Goal: Task Accomplishment & Management: Manage account settings

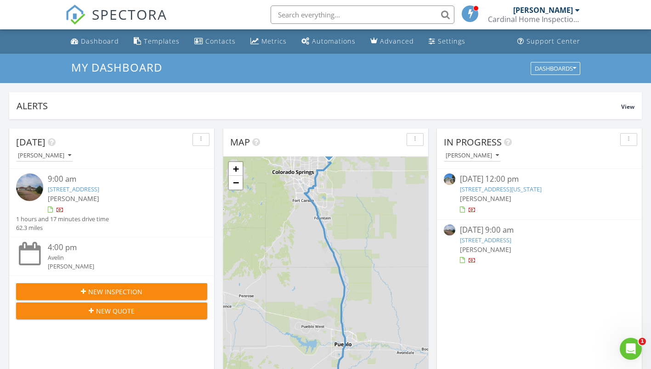
click at [309, 14] on input "text" at bounding box center [363, 15] width 184 height 18
click at [369, 12] on input "6590 Stonehedge" at bounding box center [363, 15] width 184 height 18
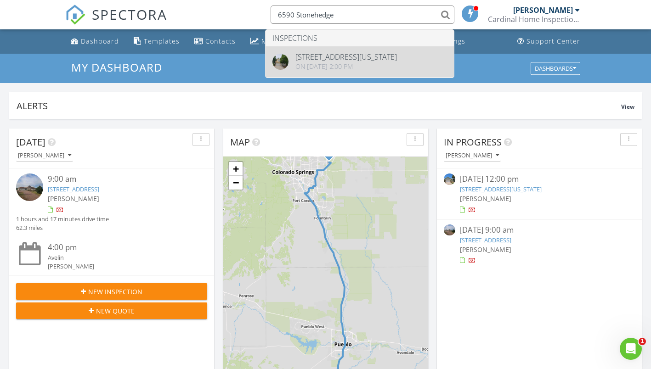
type input "6590 Stonehedge"
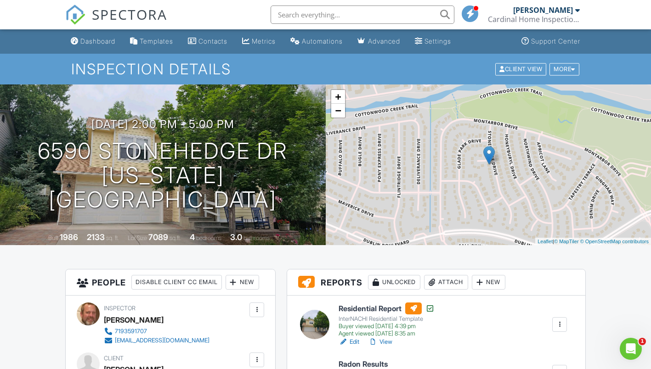
click at [372, 307] on h6 "Residential Report" at bounding box center [387, 309] width 96 height 12
click at [96, 41] on div "Dashboard" at bounding box center [97, 41] width 35 height 8
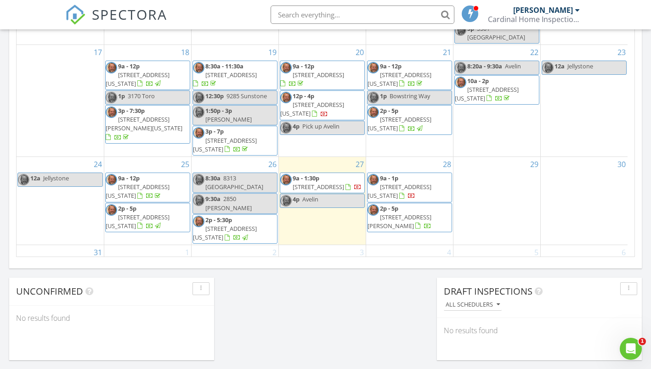
scroll to position [597, 0]
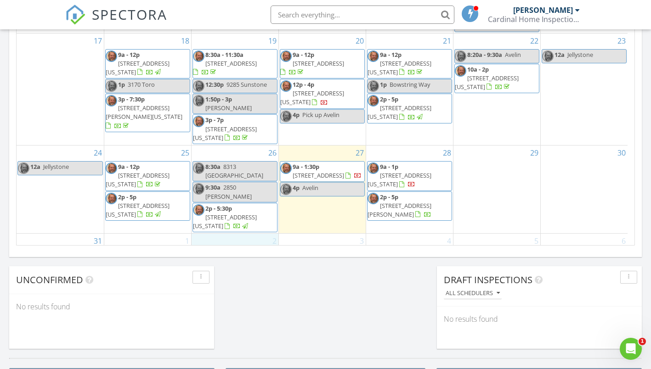
click at [230, 234] on div "2 9a - 1p 10434 Devoncove Dr, PEYTON 80831" at bounding box center [235, 252] width 87 height 37
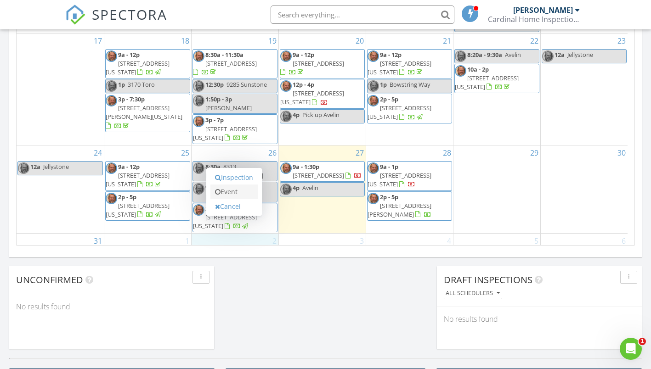
click at [225, 197] on link "Event" at bounding box center [233, 192] width 47 height 15
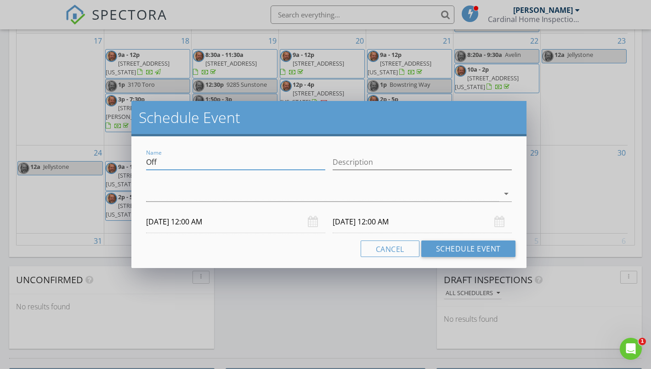
click at [169, 164] on input "Off" at bounding box center [235, 162] width 179 height 15
type input "O"
type input "[PERSON_NAME]"
type input "INspection"
click at [199, 193] on div at bounding box center [322, 194] width 352 height 15
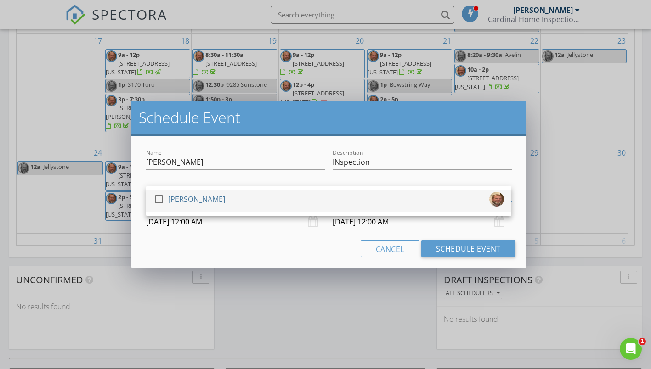
click at [199, 196] on div "[PERSON_NAME]" at bounding box center [196, 199] width 57 height 15
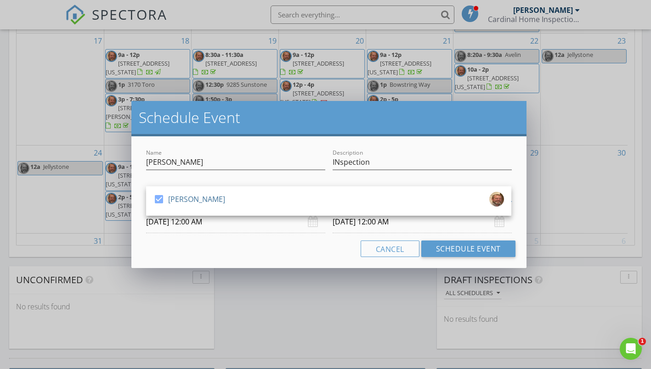
click at [198, 221] on input "09/02/2025 12:00 AM" at bounding box center [235, 222] width 179 height 23
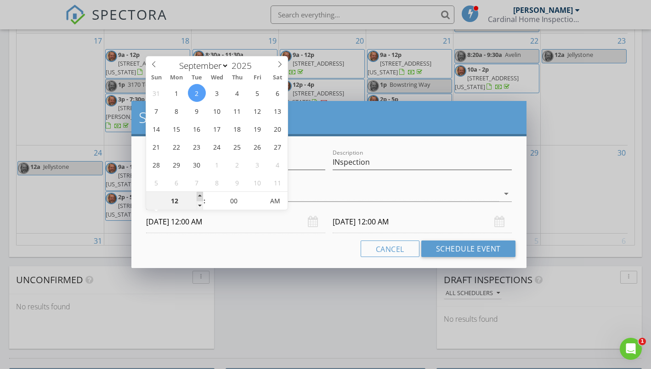
type input "01"
type input "09/02/2025 1:00 AM"
click at [199, 195] on span at bounding box center [200, 196] width 6 height 9
type input "01"
type input "09/03/2025 1:00 AM"
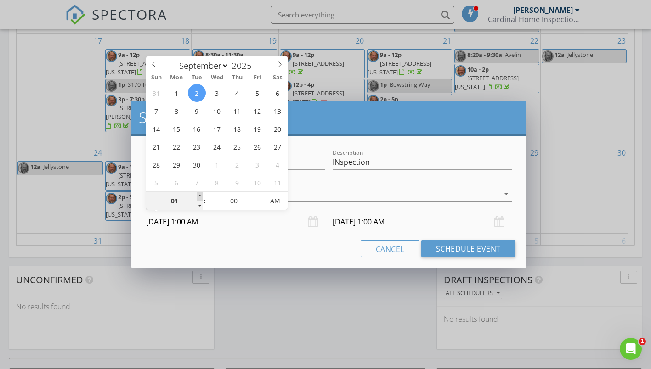
type input "02"
type input "09/02/2025 2:00 AM"
click at [199, 195] on span at bounding box center [200, 196] width 6 height 9
type input "02"
type input "09/03/2025 2:00 AM"
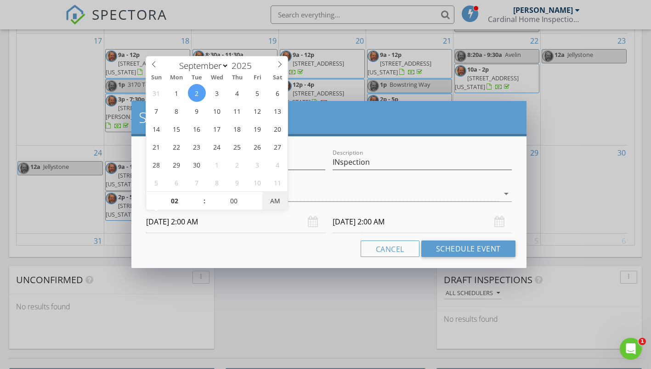
type input "09/02/2025 2:00 PM"
type input "09/03/2025 2:00 PM"
click at [276, 200] on span "PM" at bounding box center [274, 201] width 25 height 18
click at [363, 221] on input "09/03/2025 2:00 PM" at bounding box center [422, 222] width 179 height 23
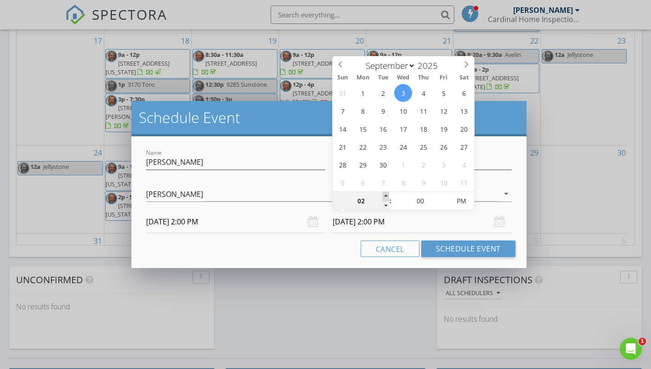
type input "03"
type input "09/03/2025 3:00 PM"
click at [387, 195] on span at bounding box center [386, 196] width 6 height 9
type input "04"
type input "09/03/2025 4:00 PM"
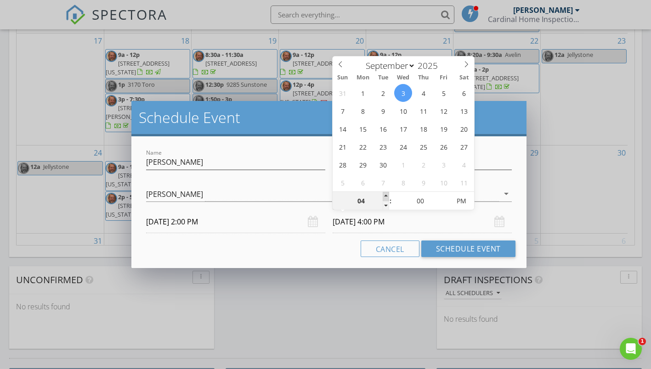
click at [387, 195] on span at bounding box center [386, 196] width 6 height 9
type input "05"
click at [387, 195] on span at bounding box center [386, 196] width 6 height 9
type input "09/02/2025 5:00 PM"
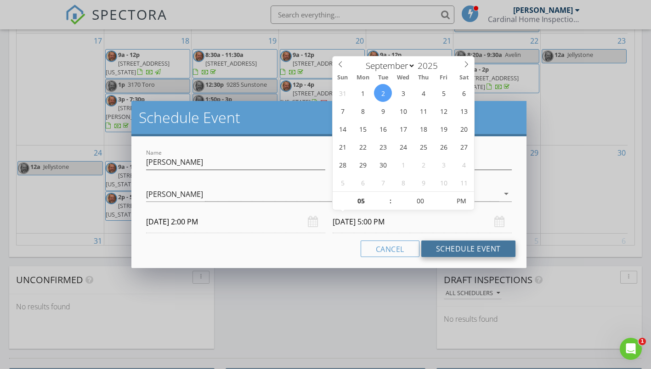
click at [465, 244] on button "Schedule Event" at bounding box center [468, 249] width 94 height 17
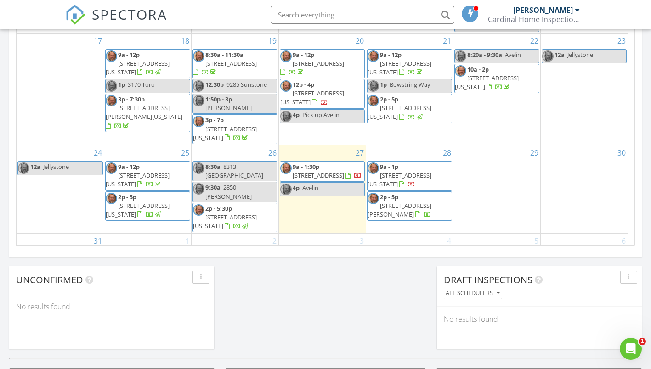
scroll to position [727, 0]
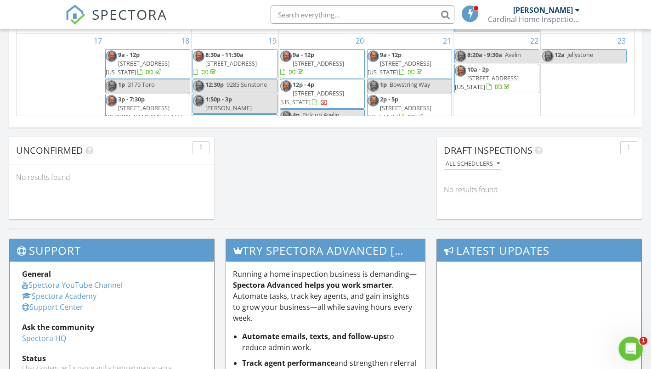
click at [625, 345] on icon "Open Intercom Messenger" at bounding box center [629, 348] width 15 height 15
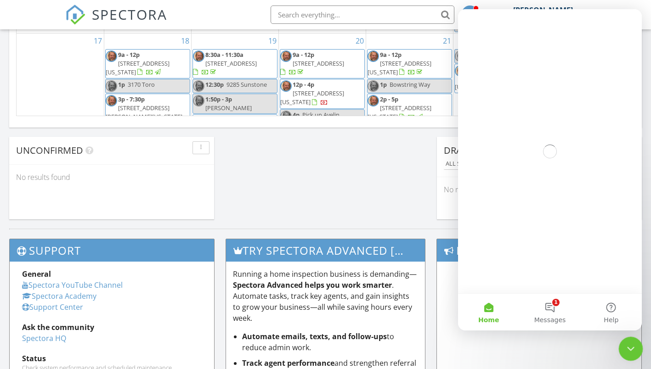
scroll to position [0, 0]
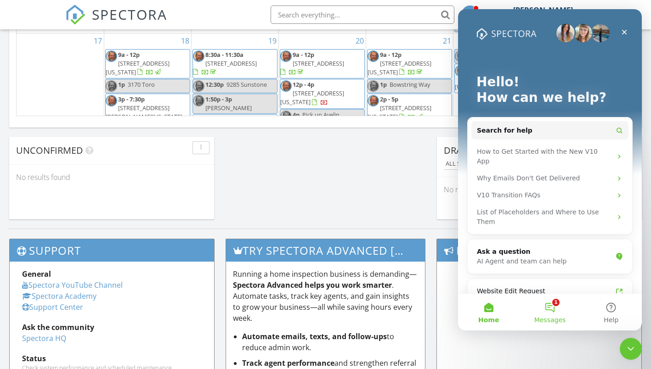
click at [551, 311] on button "1 Messages" at bounding box center [549, 312] width 61 height 37
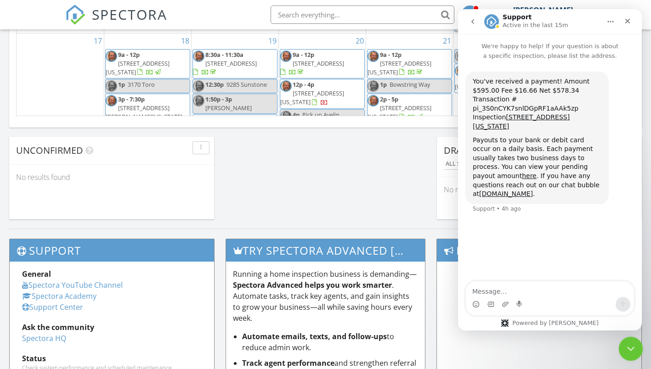
click at [628, 346] on icon "Close Intercom Messenger" at bounding box center [629, 347] width 11 height 11
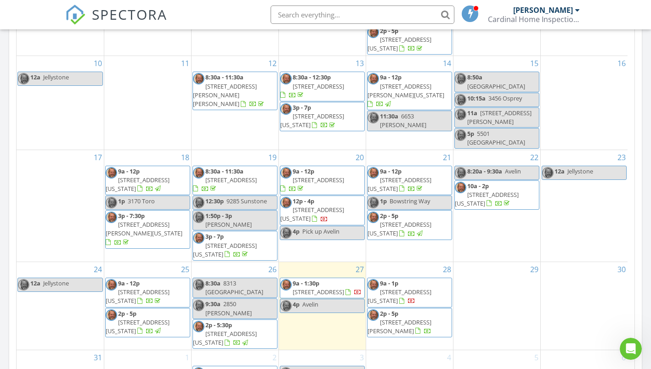
scroll to position [464, 0]
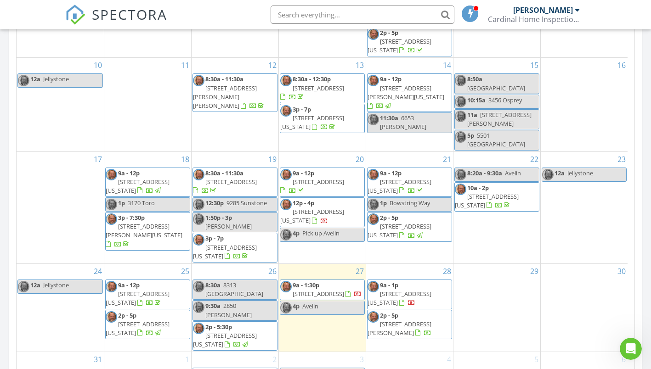
click at [302, 281] on span "9a - 1:30p" at bounding box center [306, 285] width 27 height 8
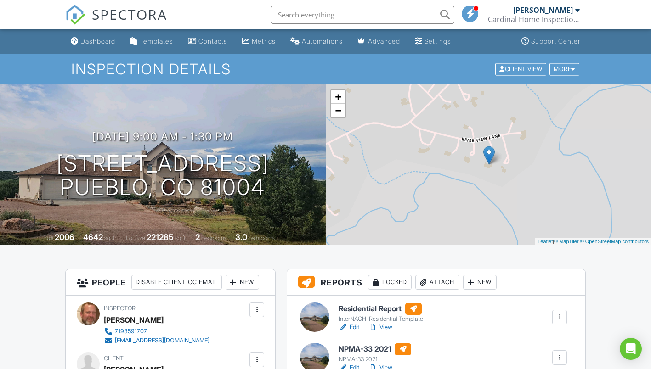
click at [365, 305] on h6 "Residential Report" at bounding box center [381, 309] width 85 height 12
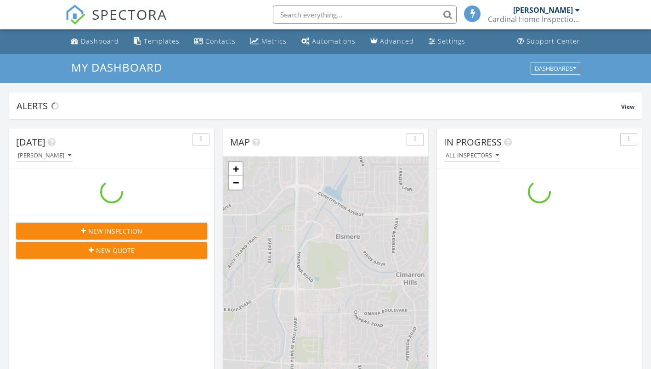
scroll to position [851, 665]
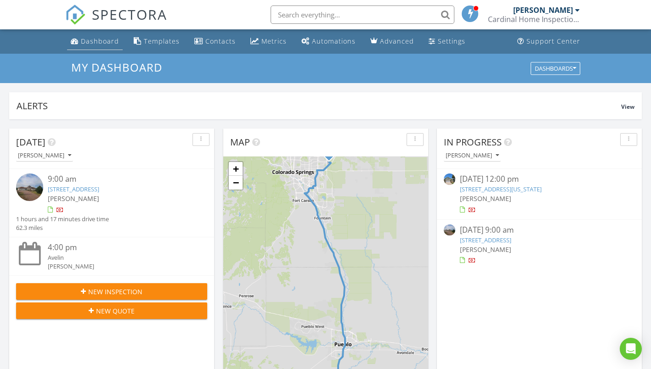
click at [113, 41] on div "Dashboard" at bounding box center [100, 41] width 38 height 9
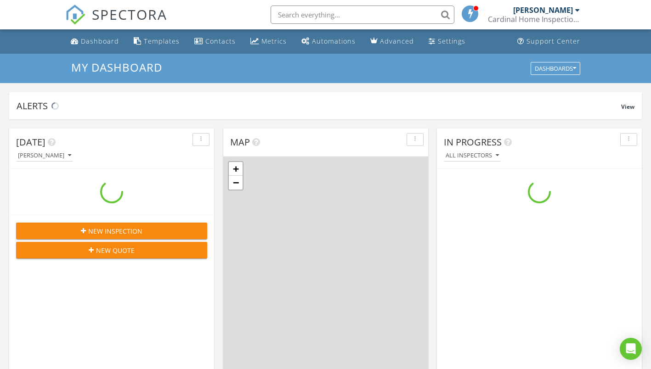
scroll to position [851, 665]
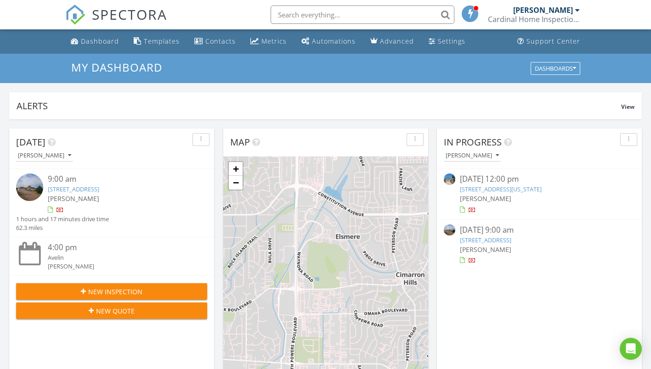
click at [331, 14] on input "text" at bounding box center [363, 15] width 184 height 18
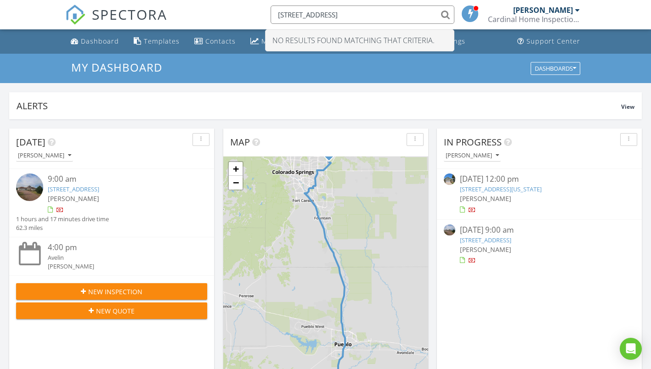
click at [288, 14] on input "5650 hickory hill" at bounding box center [363, 15] width 184 height 18
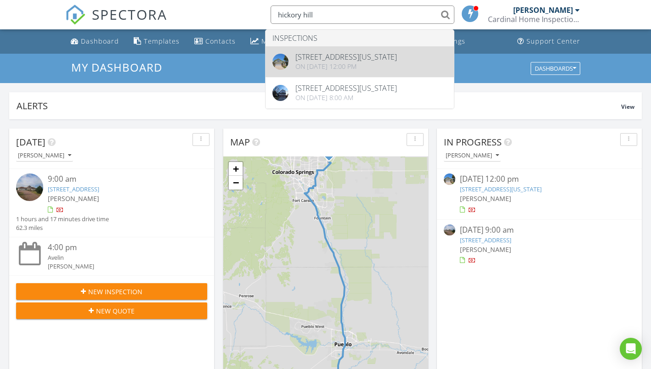
type input "hickory hill"
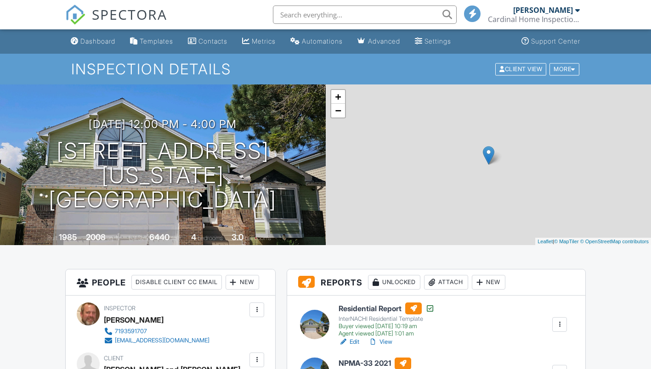
click at [379, 311] on h6 "Residential Report" at bounding box center [387, 309] width 96 height 12
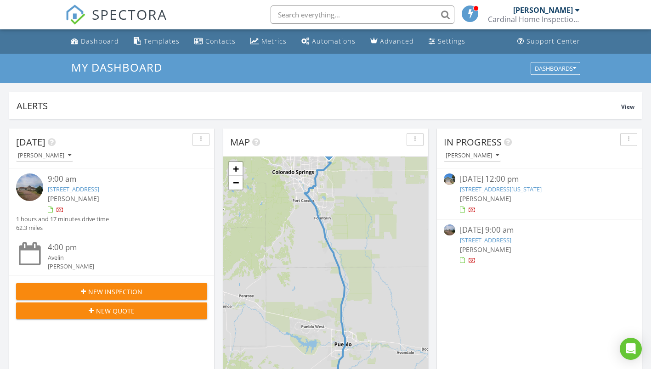
click at [320, 17] on input "text" at bounding box center [363, 15] width 184 height 18
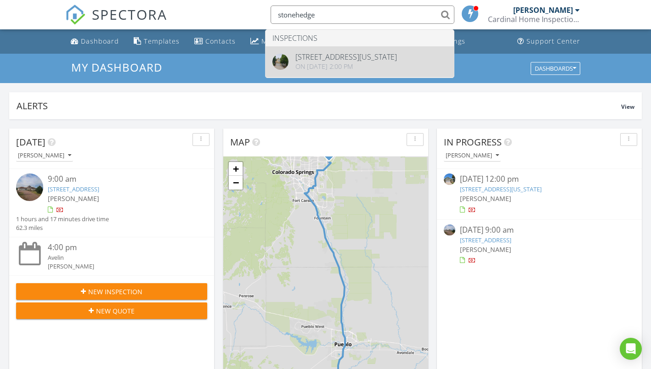
type input "stonehedge"
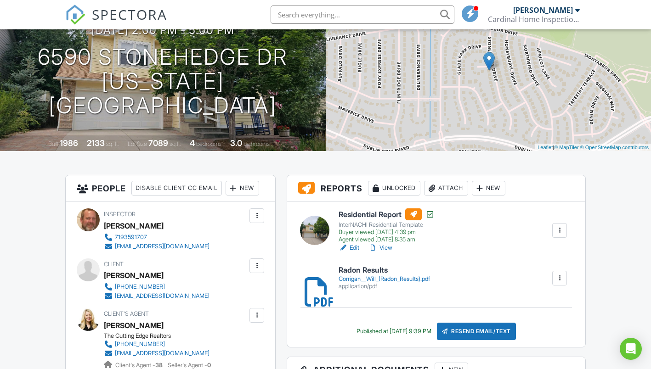
scroll to position [138, 0]
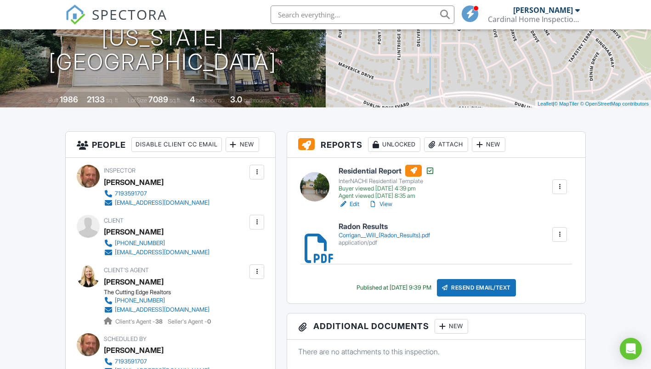
click at [364, 171] on h6 "Residential Report" at bounding box center [387, 171] width 96 height 12
